Goal: Entertainment & Leisure: Consume media (video, audio)

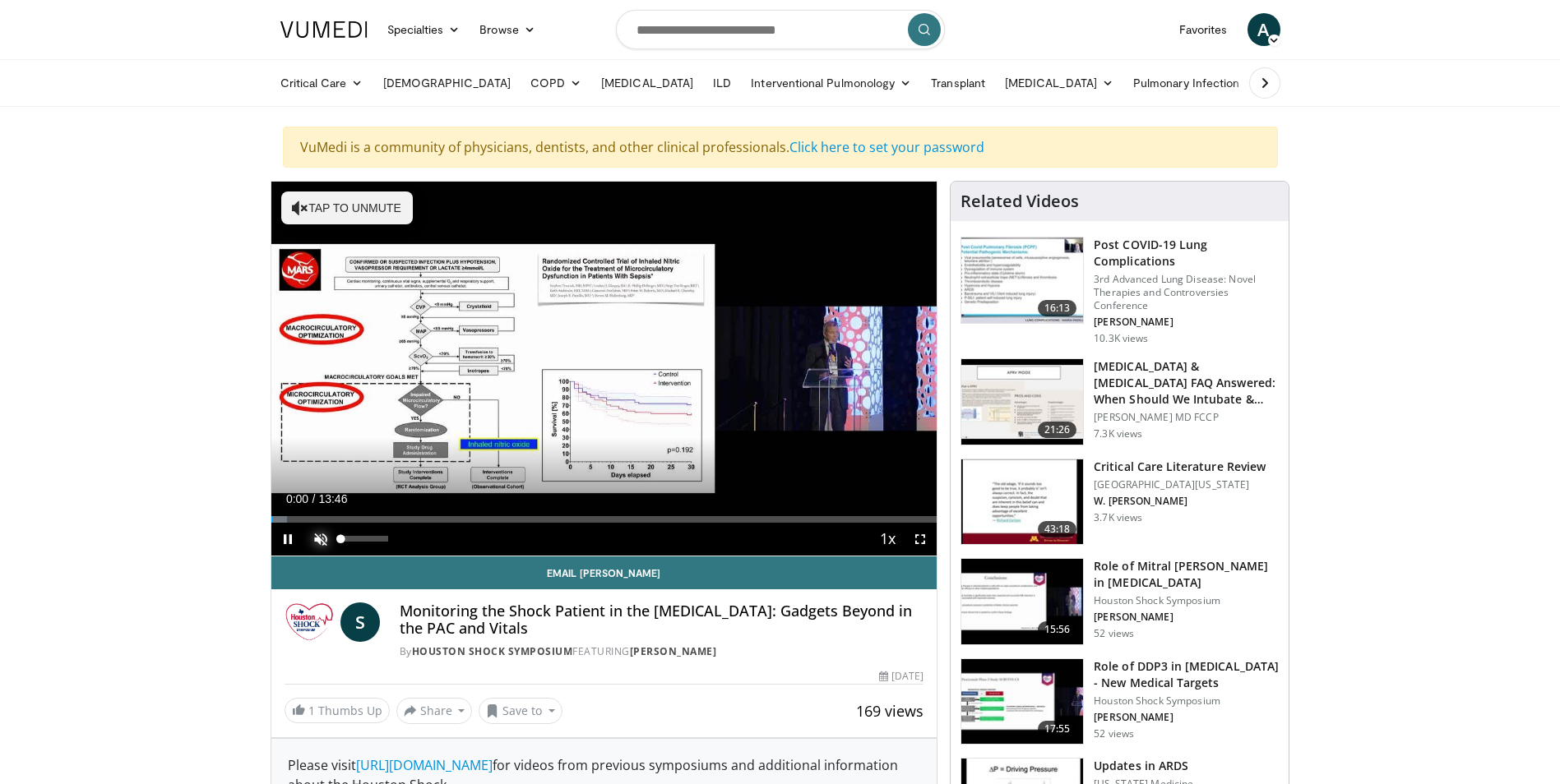
click at [319, 543] on span "Video Player" at bounding box center [321, 539] width 33 height 33
click at [927, 539] on span "Video Player" at bounding box center [920, 539] width 33 height 33
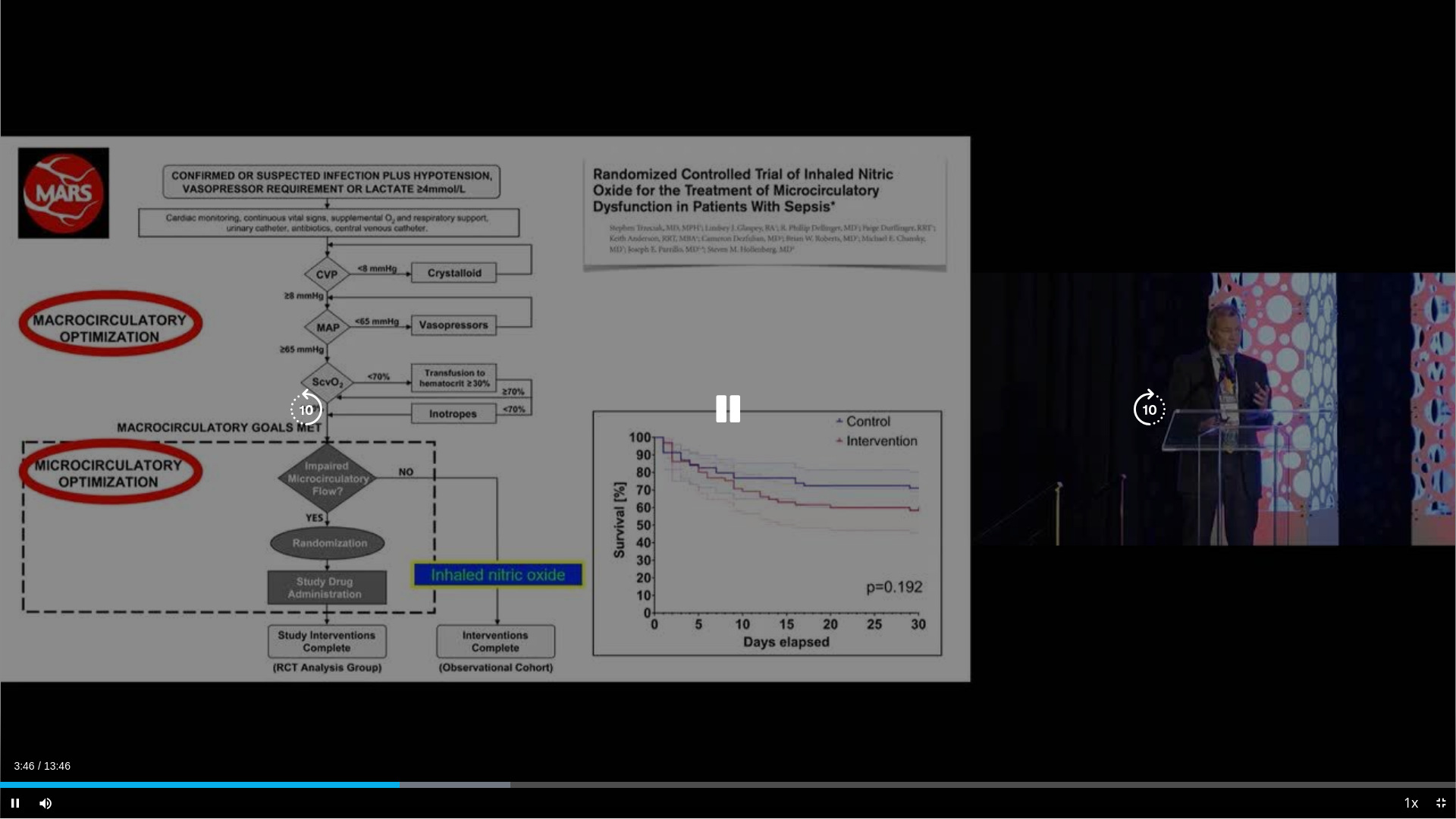
click at [727, 407] on icon "Video Player" at bounding box center [728, 410] width 43 height 43
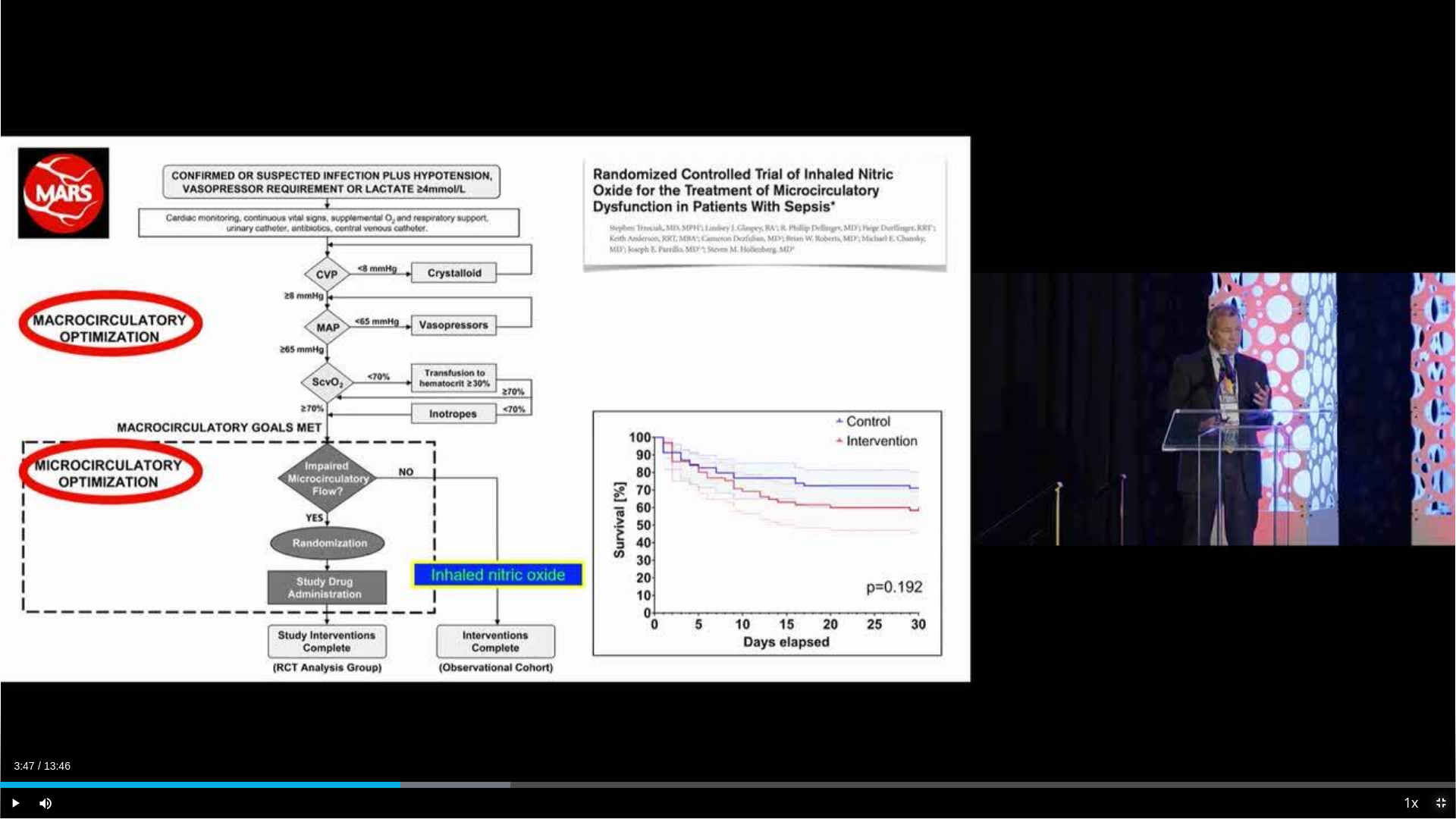
click at [1445, 722] on span "Video Player" at bounding box center [1442, 803] width 30 height 30
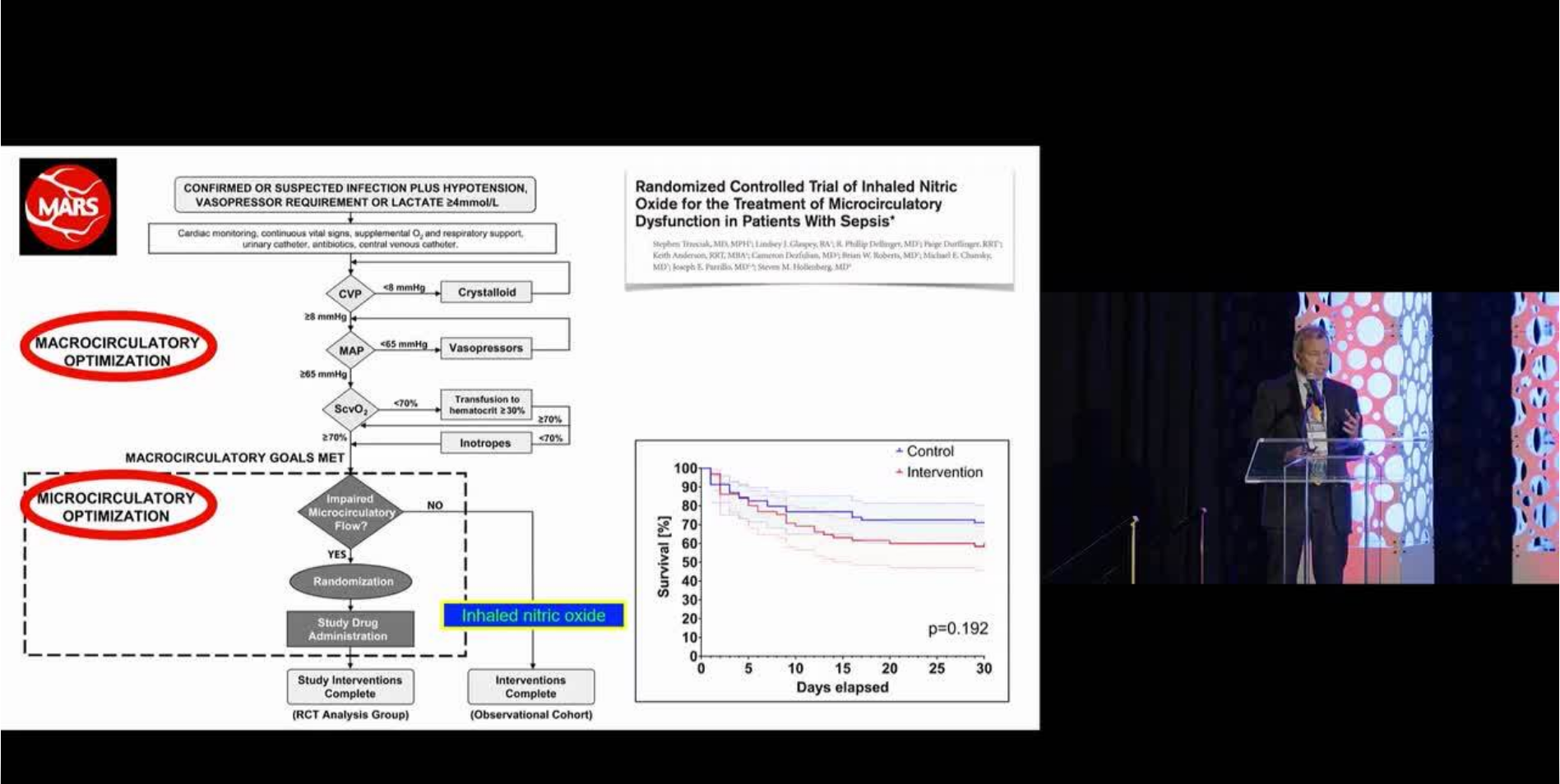
scroll to position [548, 0]
